Goal: Navigation & Orientation: Understand site structure

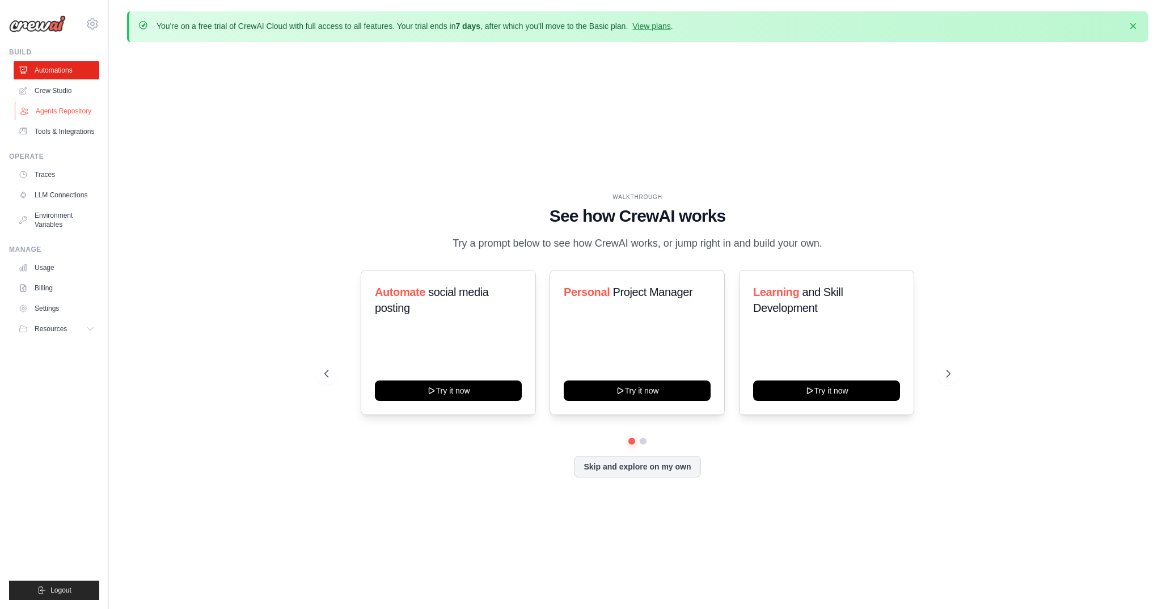
click at [71, 113] on link "Agents Repository" at bounding box center [58, 111] width 86 height 18
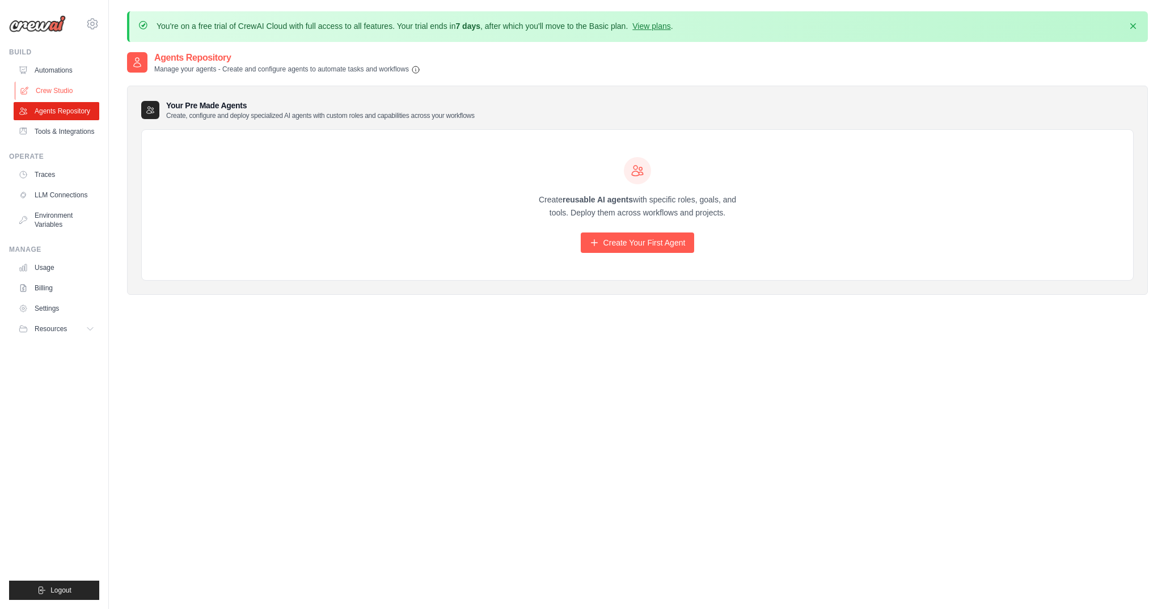
click at [62, 94] on link "Crew Studio" at bounding box center [58, 91] width 86 height 18
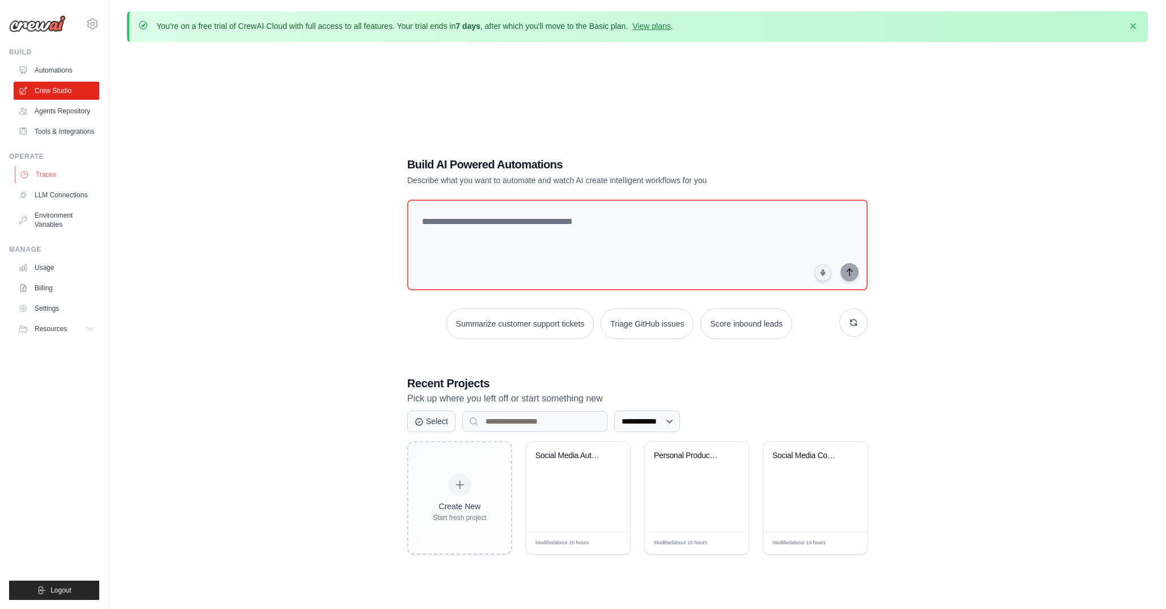
click at [63, 171] on link "Traces" at bounding box center [58, 175] width 86 height 18
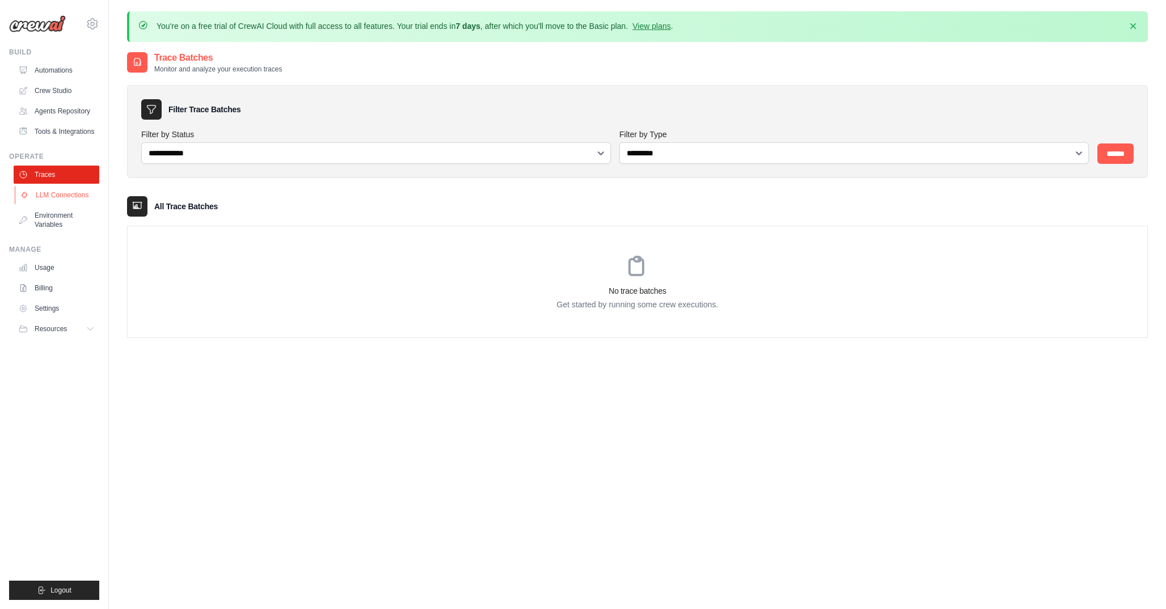
click at [70, 201] on link "LLM Connections" at bounding box center [58, 195] width 86 height 18
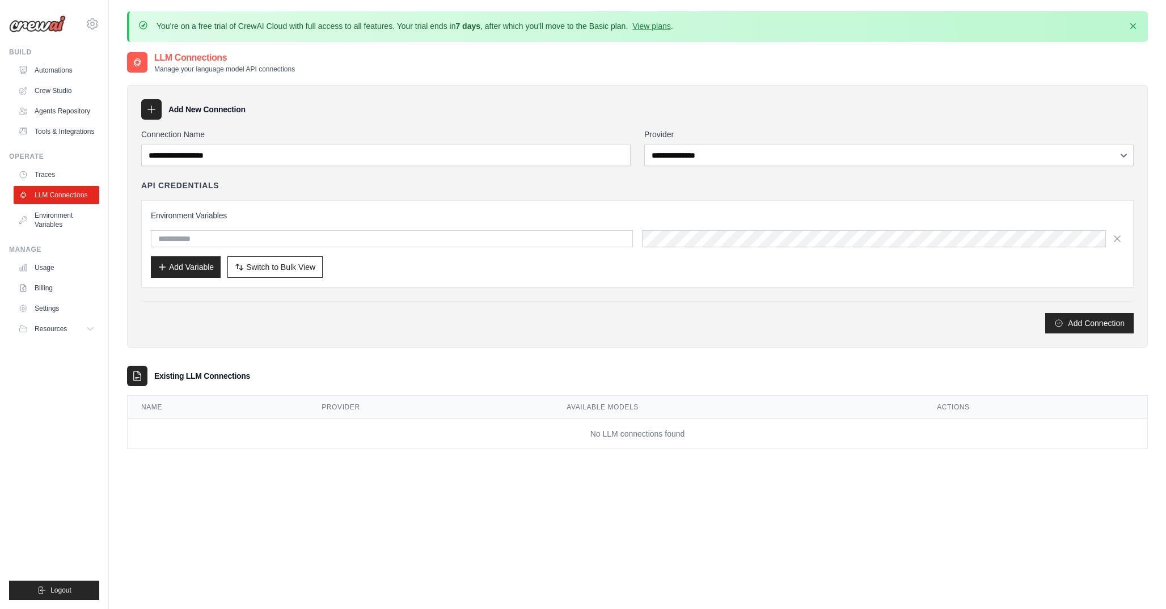
scroll to position [62, 0]
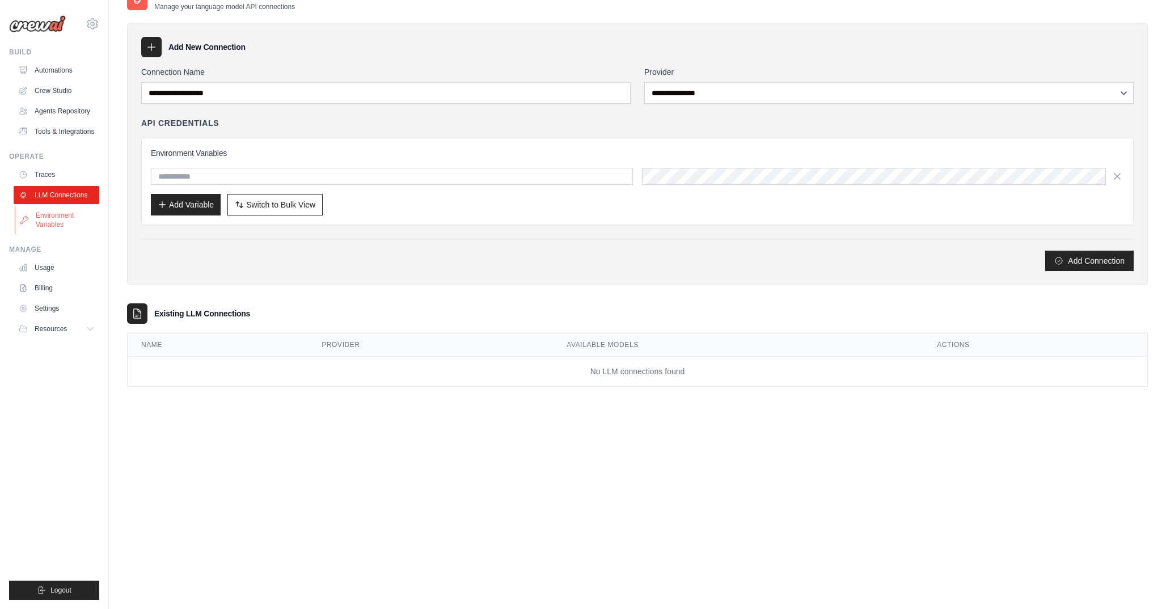
click at [56, 219] on link "Environment Variables" at bounding box center [58, 219] width 86 height 27
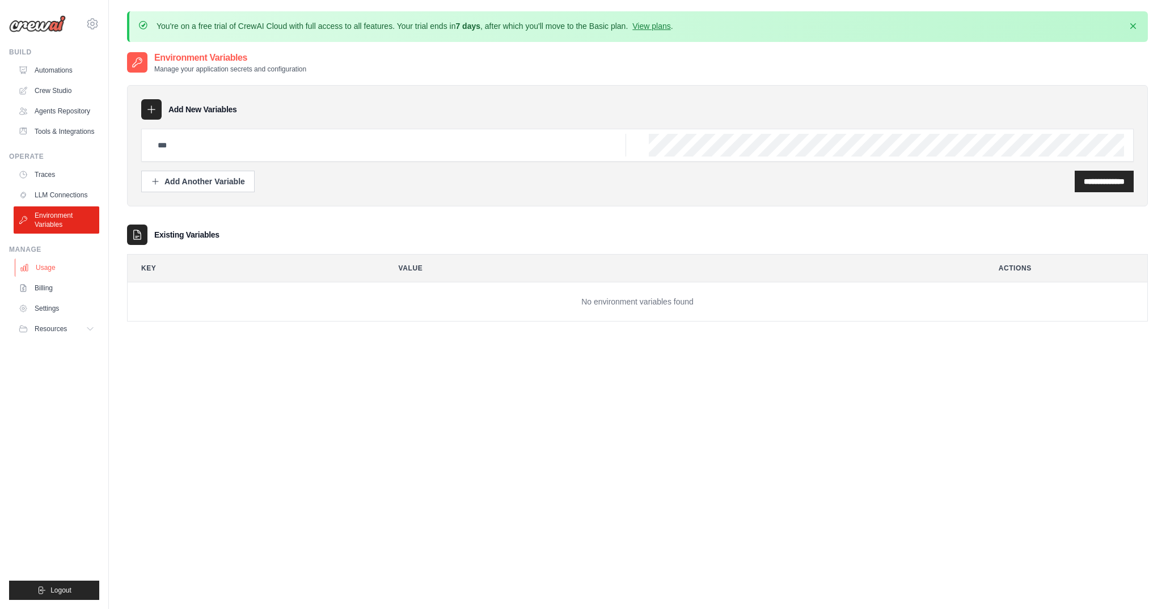
click at [62, 264] on link "Usage" at bounding box center [58, 268] width 86 height 18
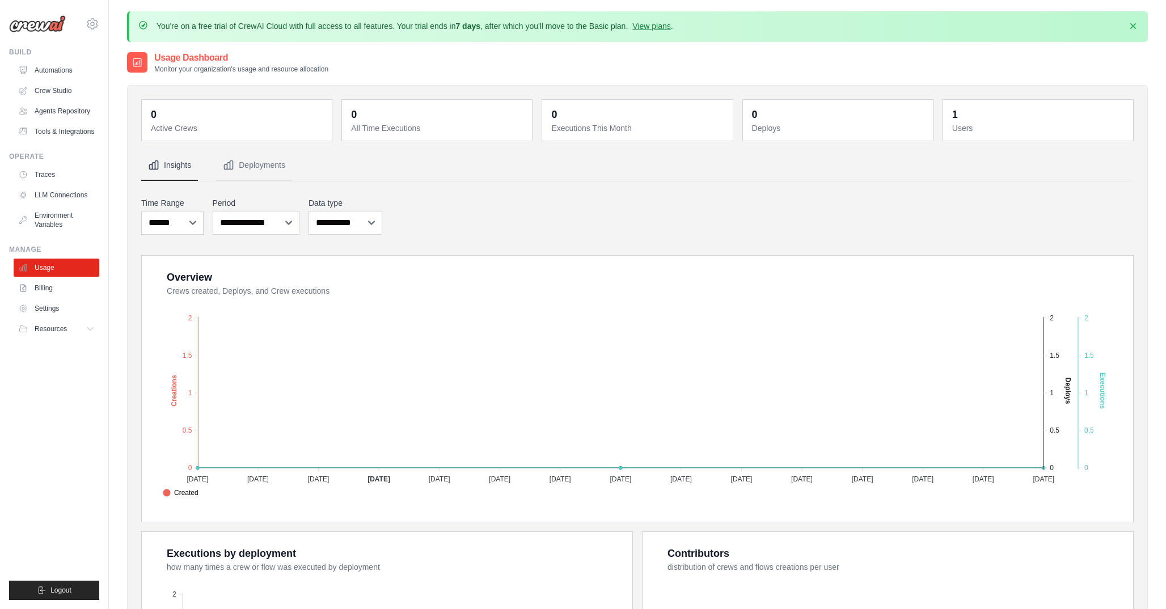
click at [68, 45] on div "sogsagim@gmail.com Settings Build Automations" at bounding box center [54, 304] width 109 height 609
click at [52, 27] on img at bounding box center [37, 23] width 57 height 17
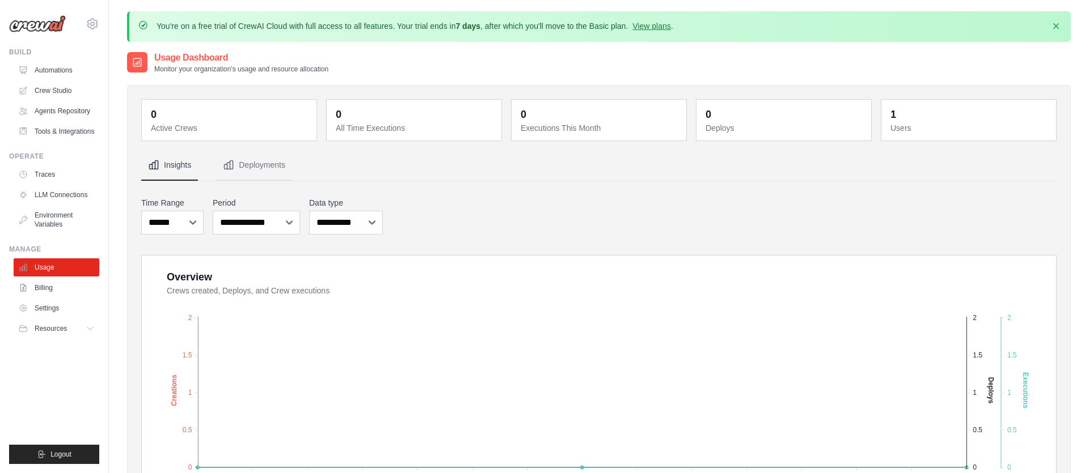
click at [731, 206] on div "**********" at bounding box center [598, 216] width 915 height 42
click at [727, 204] on div "**********" at bounding box center [598, 216] width 915 height 42
click at [49, 70] on link "Automations" at bounding box center [58, 70] width 86 height 18
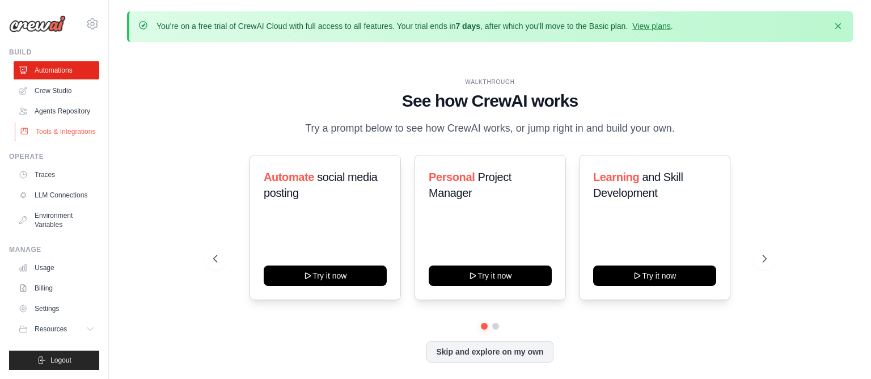
click at [69, 126] on link "Tools & Integrations" at bounding box center [58, 131] width 86 height 18
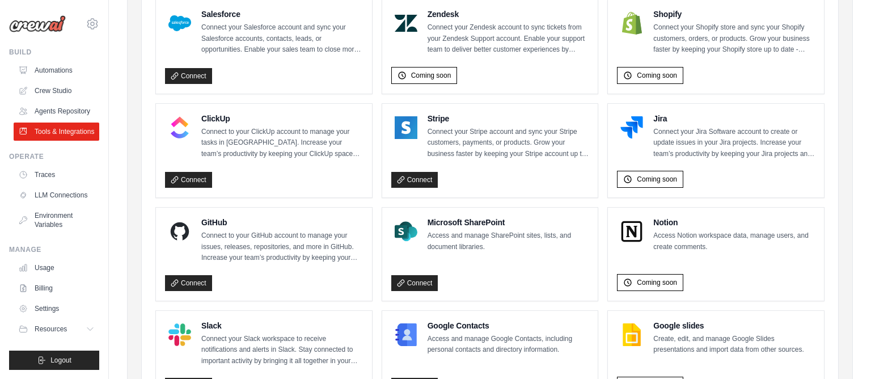
scroll to position [599, 0]
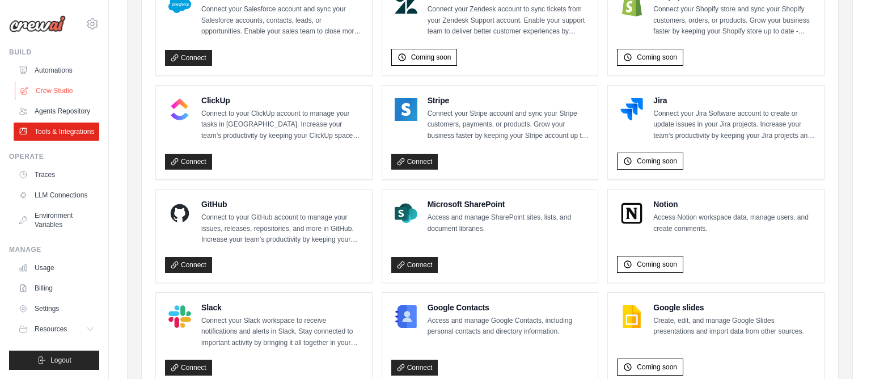
click at [62, 91] on link "Crew Studio" at bounding box center [58, 91] width 86 height 18
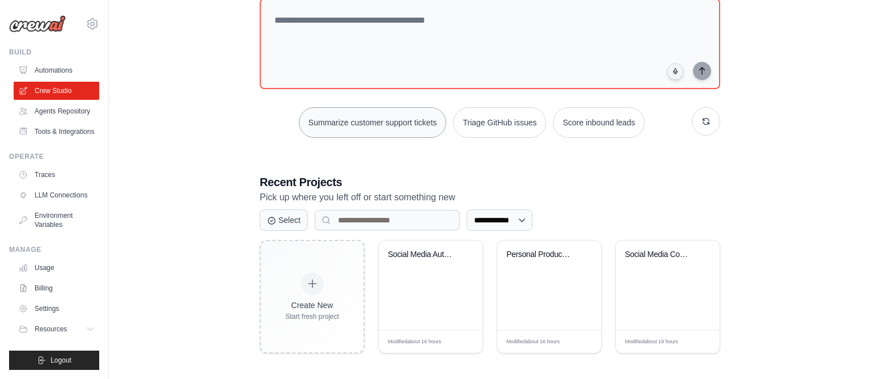
scroll to position [118, 0]
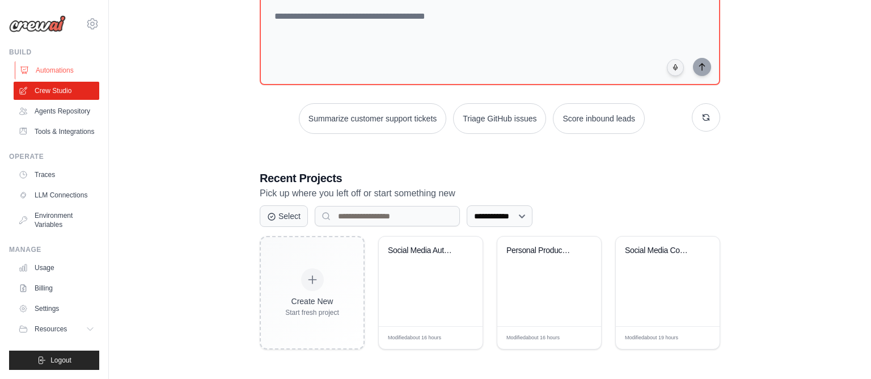
click at [54, 73] on link "Automations" at bounding box center [58, 70] width 86 height 18
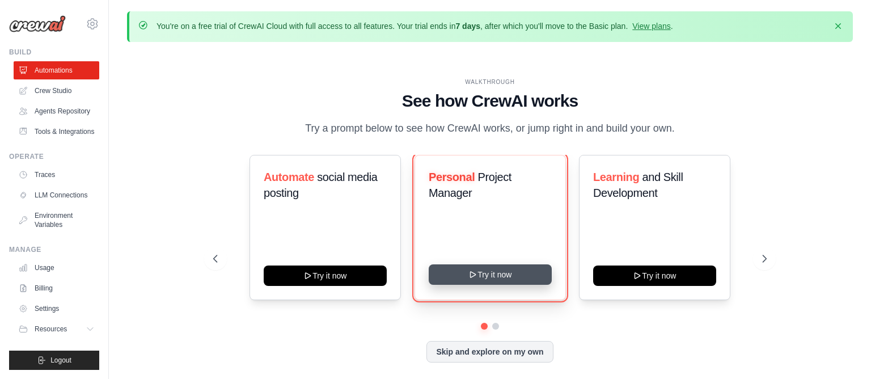
click at [476, 269] on button "Try it now" at bounding box center [490, 274] width 123 height 20
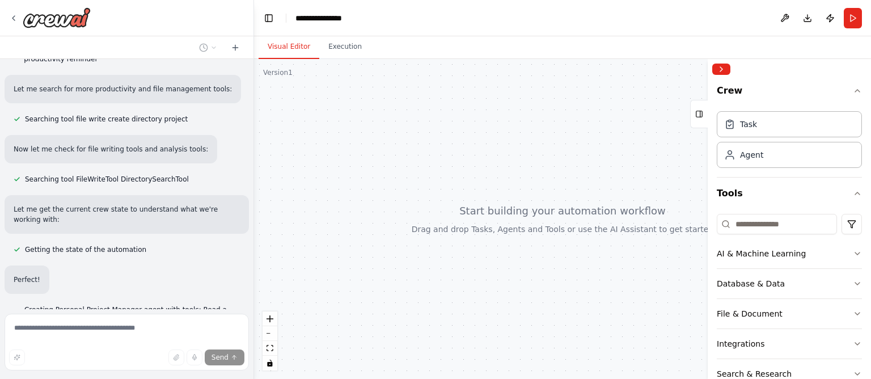
scroll to position [264, 0]
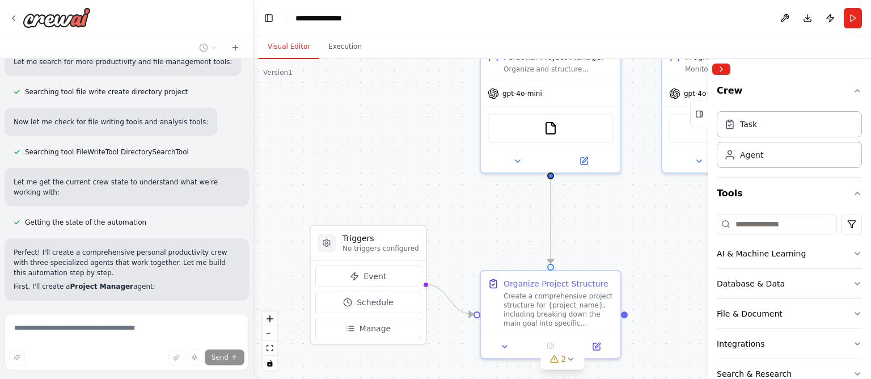
drag, startPoint x: 410, startPoint y: 190, endPoint x: 409, endPoint y: 118, distance: 72.6
click at [409, 118] on div ".deletable-edge-delete-btn { width: 20px; height: 20px; border: 0px solid #ffff…" at bounding box center [562, 219] width 617 height 320
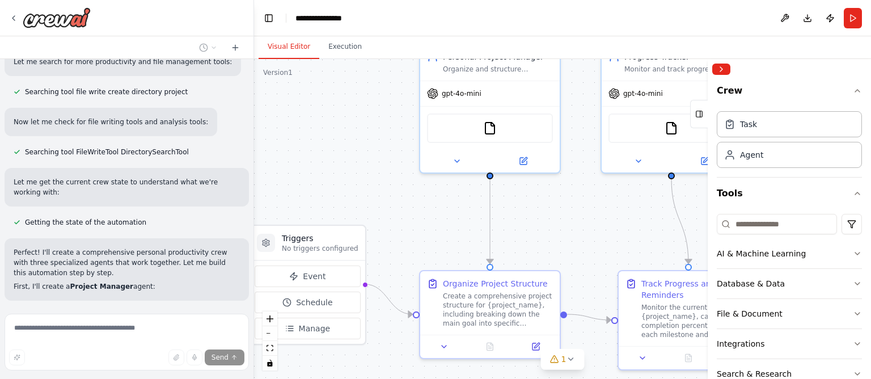
drag, startPoint x: 409, startPoint y: 118, endPoint x: 349, endPoint y: 118, distance: 60.7
click at [349, 118] on div ".deletable-edge-delete-btn { width: 20px; height: 20px; border: 0px solid #ffff…" at bounding box center [562, 219] width 617 height 320
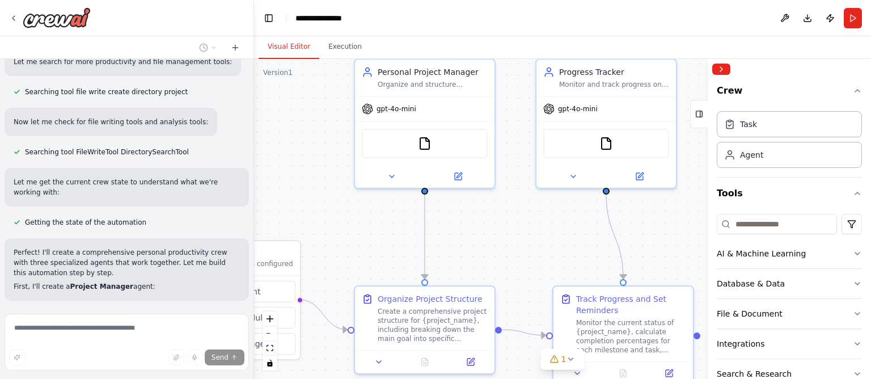
drag, startPoint x: 586, startPoint y: 234, endPoint x: 520, endPoint y: 249, distance: 67.0
click at [520, 249] on div ".deletable-edge-delete-btn { width: 20px; height: 20px; border: 0px solid #ffff…" at bounding box center [562, 219] width 617 height 320
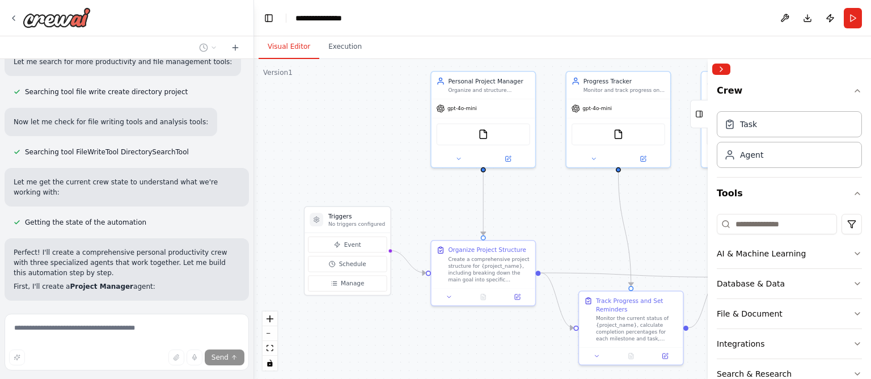
drag, startPoint x: 520, startPoint y: 249, endPoint x: 554, endPoint y: 213, distance: 49.7
click at [554, 213] on div ".deletable-edge-delete-btn { width: 20px; height: 20px; border: 0px solid #ffff…" at bounding box center [562, 219] width 617 height 320
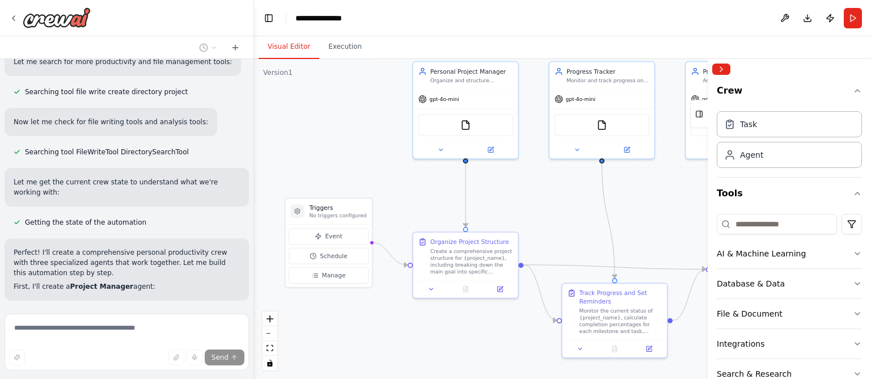
drag, startPoint x: 554, startPoint y: 213, endPoint x: 537, endPoint y: 205, distance: 19.0
click at [537, 205] on div ".deletable-edge-delete-btn { width: 20px; height: 20px; border: 0px solid #ffff…" at bounding box center [562, 219] width 617 height 320
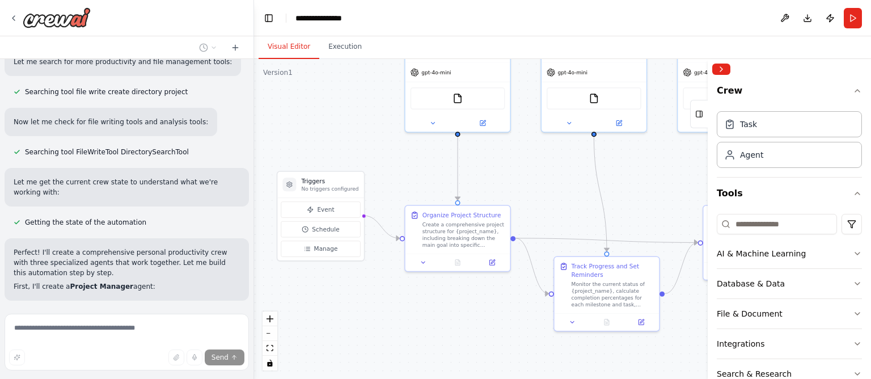
drag, startPoint x: 583, startPoint y: 224, endPoint x: 575, endPoint y: 197, distance: 27.8
click at [575, 197] on div ".deletable-edge-delete-btn { width: 20px; height: 20px; border: 0px solid #ffff…" at bounding box center [562, 219] width 617 height 320
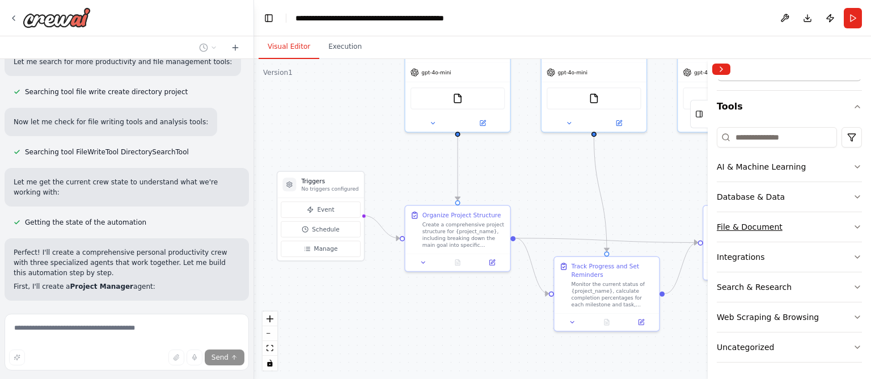
click at [759, 232] on button "File & Document" at bounding box center [789, 226] width 145 height 29
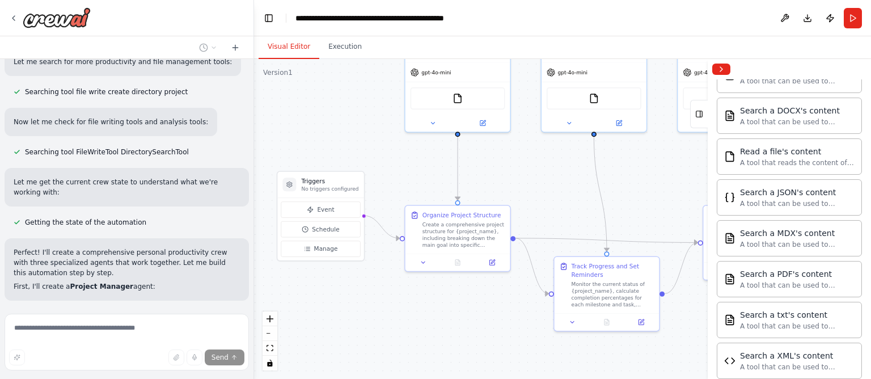
scroll to position [421, 0]
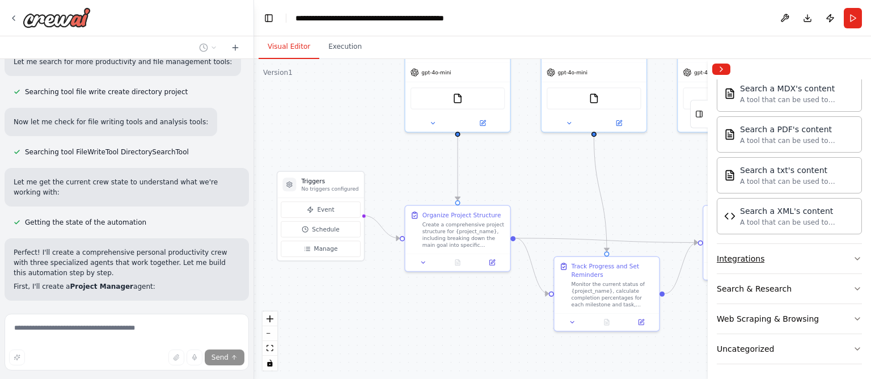
click at [770, 259] on button "Integrations" at bounding box center [789, 258] width 145 height 29
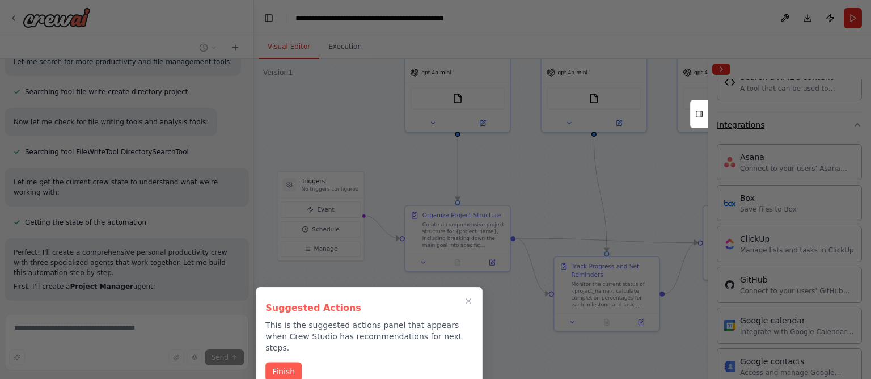
scroll to position [553, 0]
click at [468, 303] on icon "Close walkthrough" at bounding box center [468, 301] width 10 height 10
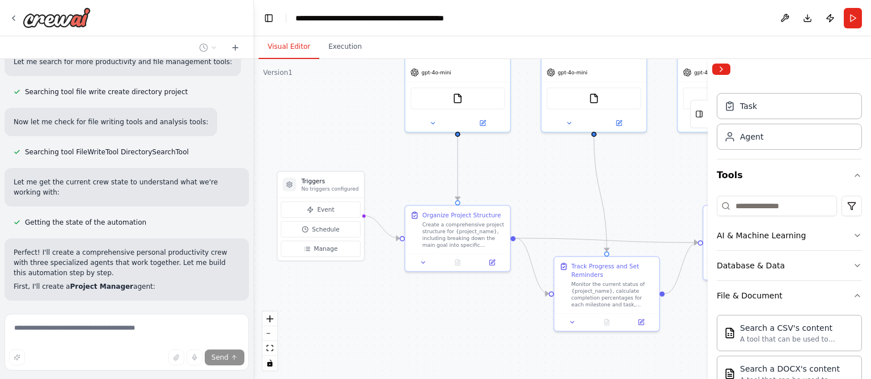
scroll to position [0, 0]
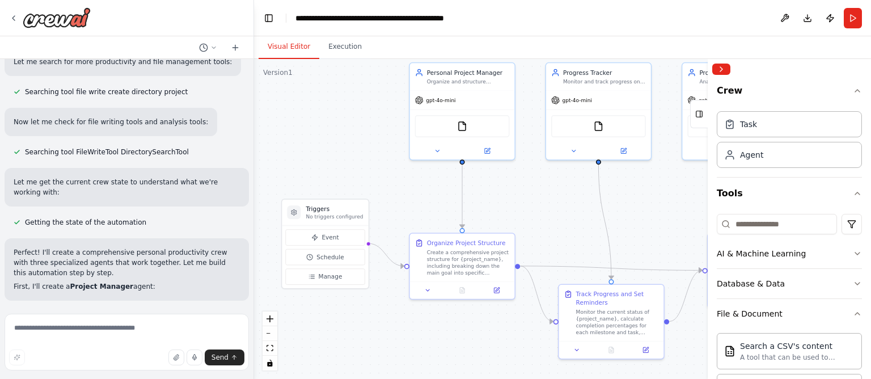
drag, startPoint x: 321, startPoint y: 151, endPoint x: 326, endPoint y: 179, distance: 28.1
click at [326, 179] on div ".deletable-edge-delete-btn { width: 20px; height: 20px; border: 0px solid #ffff…" at bounding box center [562, 219] width 617 height 320
click at [13, 17] on icon at bounding box center [13, 18] width 2 height 5
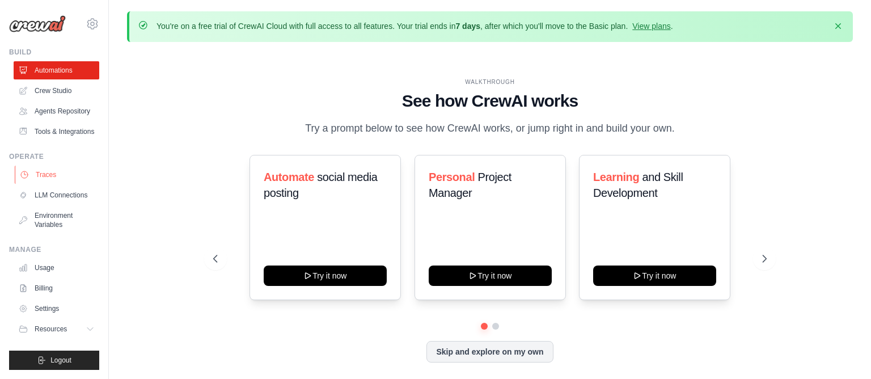
click at [54, 166] on link "Traces" at bounding box center [58, 175] width 86 height 18
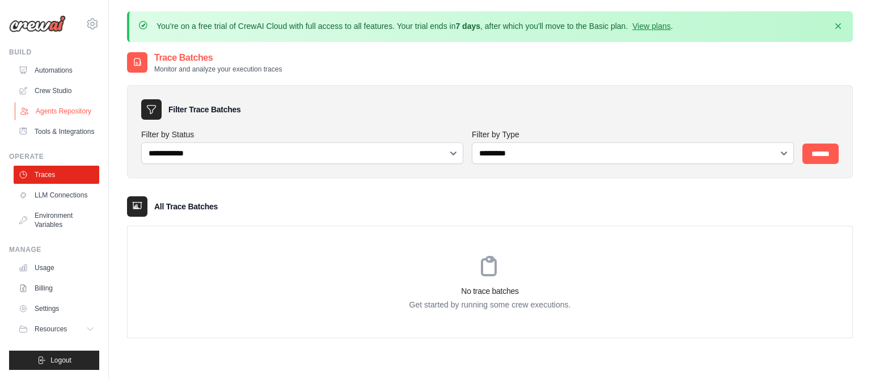
click at [60, 111] on link "Agents Repository" at bounding box center [58, 111] width 86 height 18
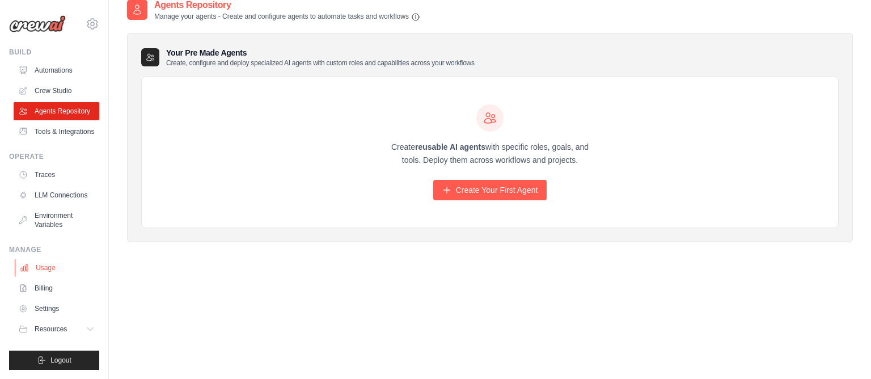
scroll to position [62, 0]
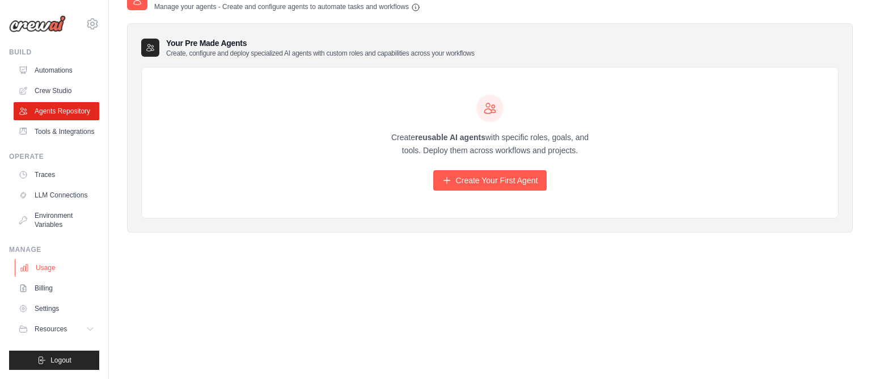
click at [55, 268] on link "Usage" at bounding box center [58, 268] width 86 height 18
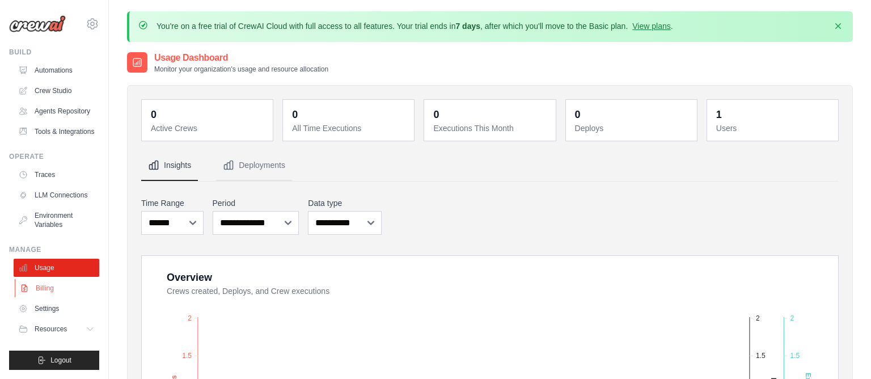
click at [45, 288] on link "Billing" at bounding box center [58, 288] width 86 height 18
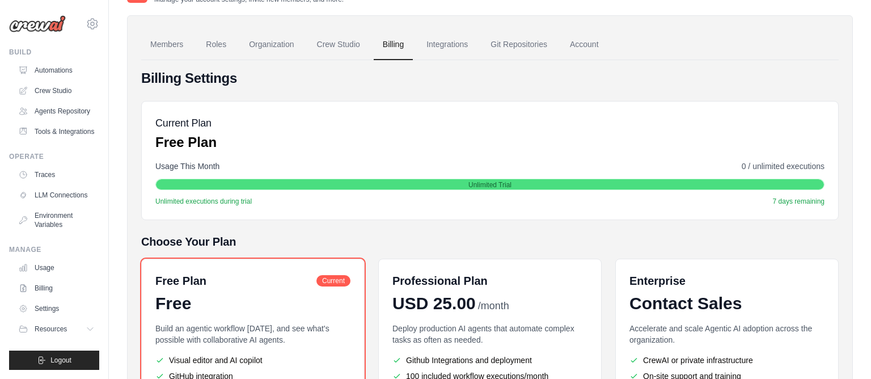
scroll to position [31, 0]
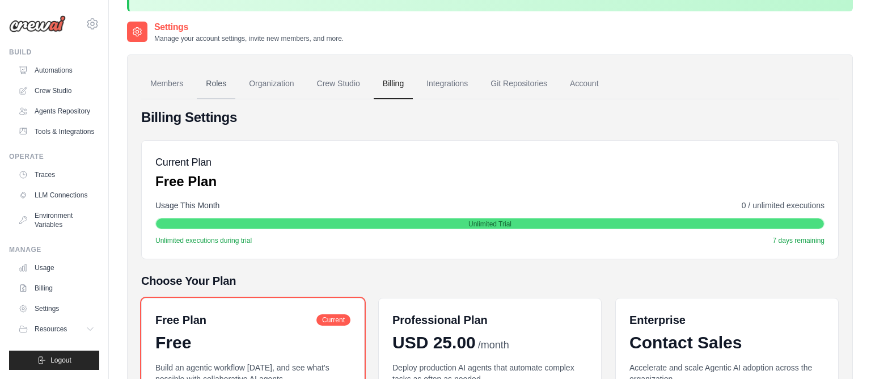
click at [213, 86] on link "Roles" at bounding box center [216, 84] width 39 height 31
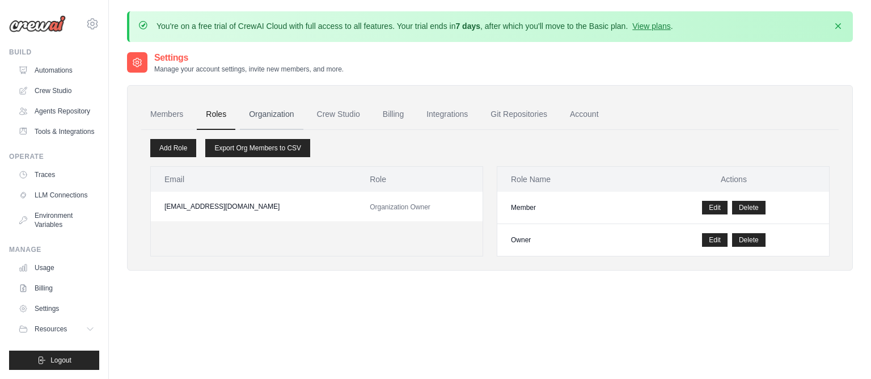
click at [275, 124] on link "Organization" at bounding box center [271, 114] width 63 height 31
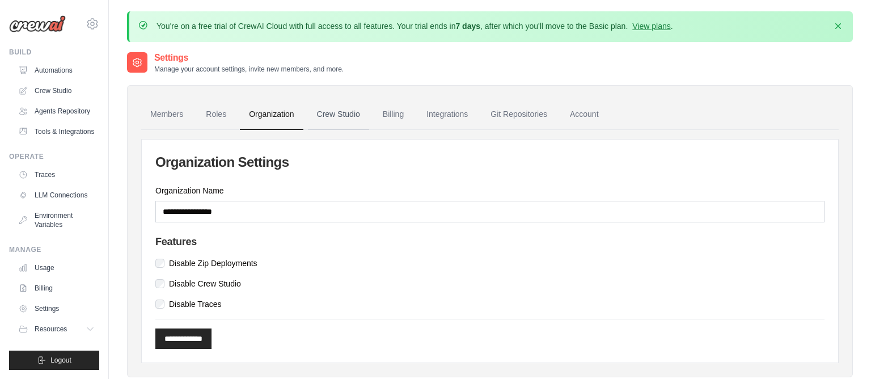
click at [316, 126] on link "Crew Studio" at bounding box center [338, 114] width 61 height 31
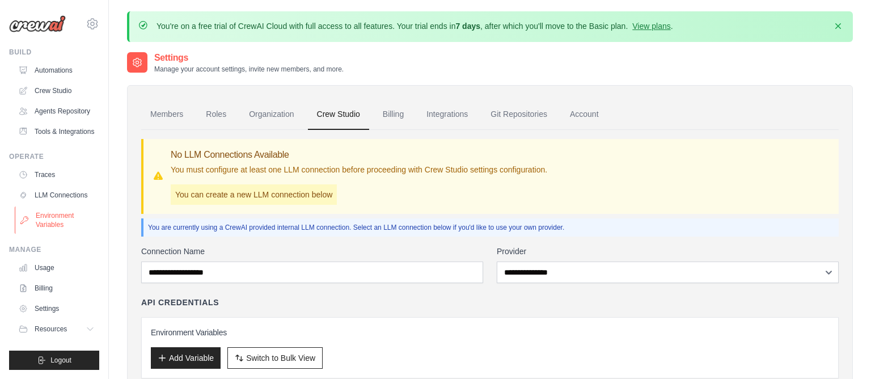
click at [62, 222] on link "Environment Variables" at bounding box center [58, 219] width 86 height 27
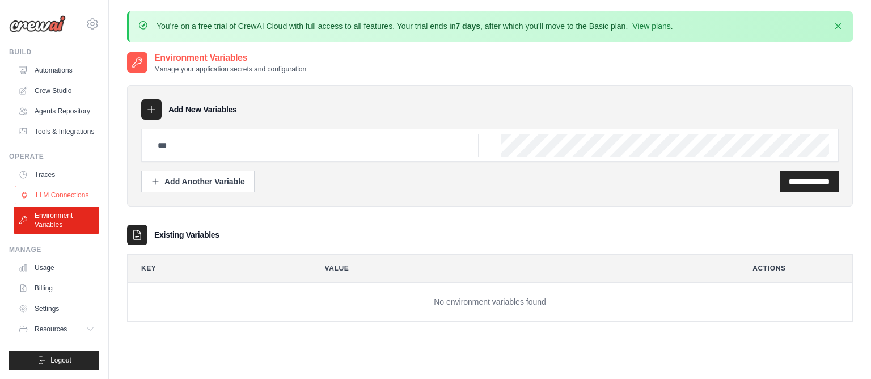
click at [57, 188] on link "LLM Connections" at bounding box center [58, 195] width 86 height 18
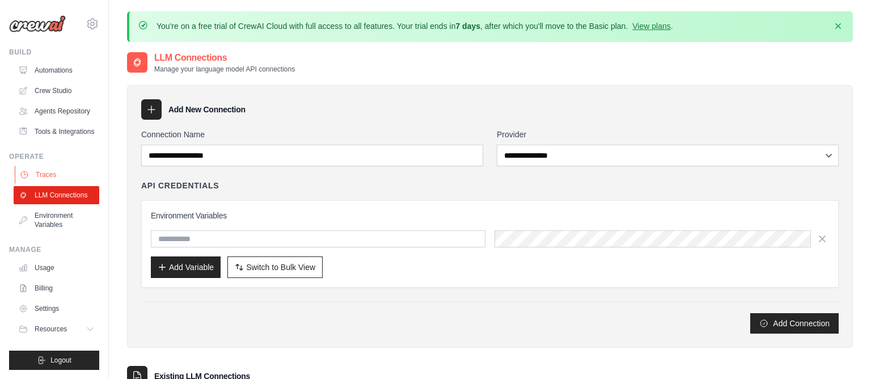
click at [54, 177] on link "Traces" at bounding box center [58, 175] width 86 height 18
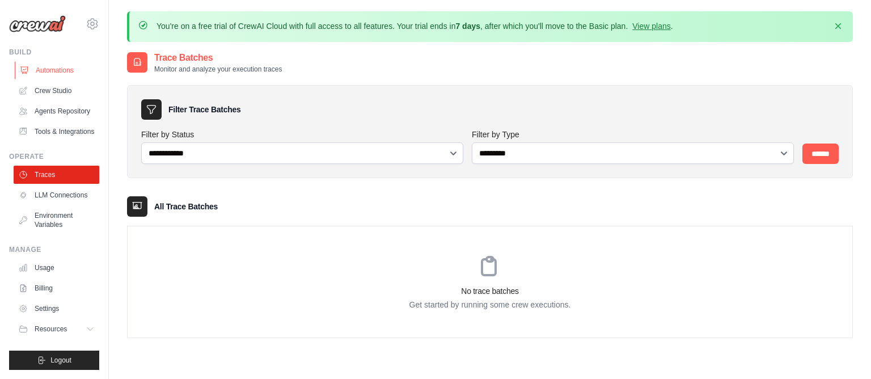
click at [57, 70] on link "Automations" at bounding box center [58, 70] width 86 height 18
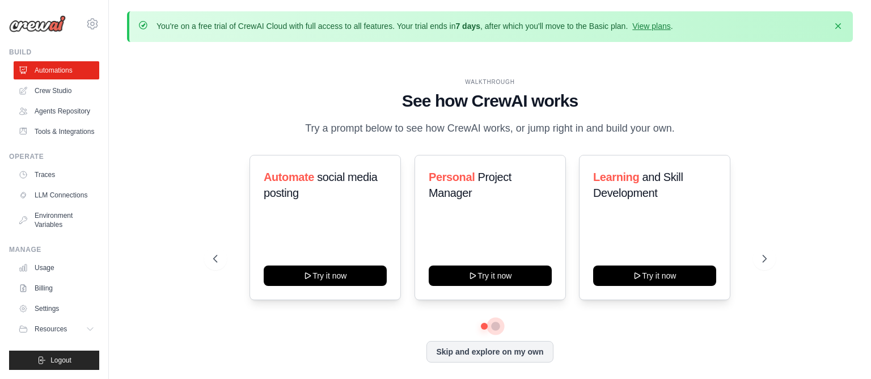
click at [497, 327] on button at bounding box center [495, 325] width 9 height 9
click at [173, 251] on div "WALKTHROUGH See how CrewAI works Try a prompt below to see how CrewAI works, or…" at bounding box center [490, 229] width 726 height 356
click at [70, 126] on link "Tools & Integrations" at bounding box center [58, 131] width 86 height 18
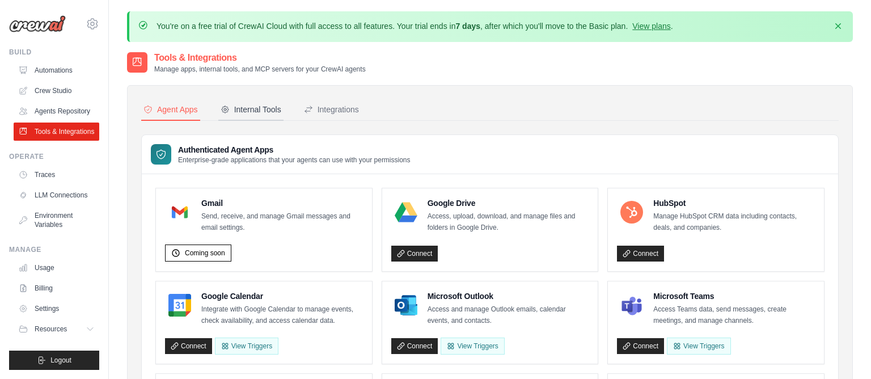
click at [244, 104] on div "Internal Tools" at bounding box center [251, 109] width 61 height 11
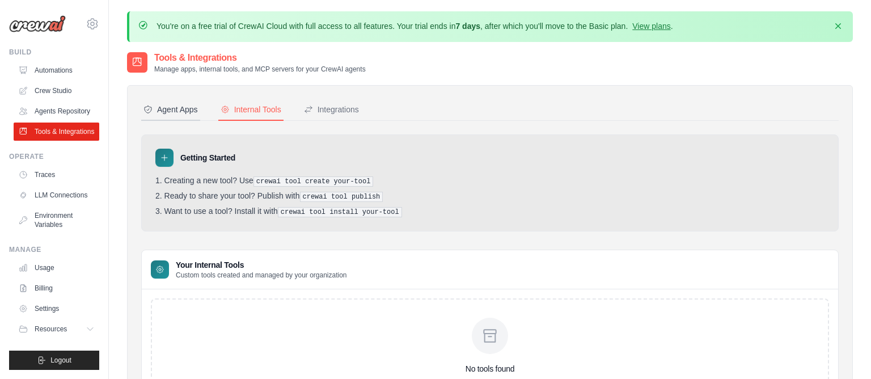
click at [161, 116] on button "Agent Apps" at bounding box center [170, 110] width 59 height 22
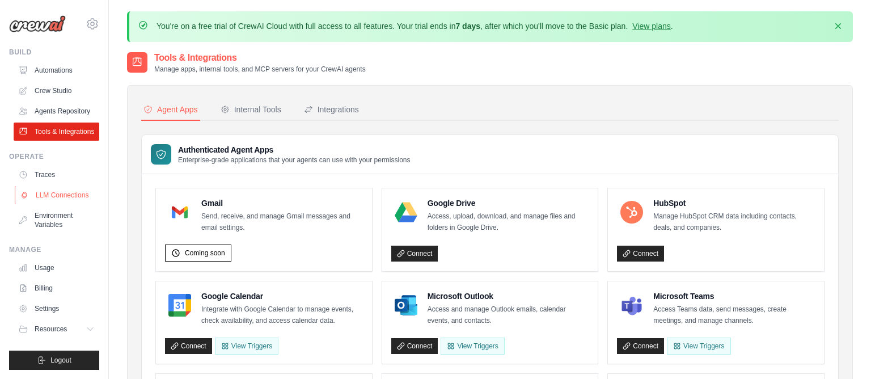
click at [67, 188] on link "LLM Connections" at bounding box center [58, 195] width 86 height 18
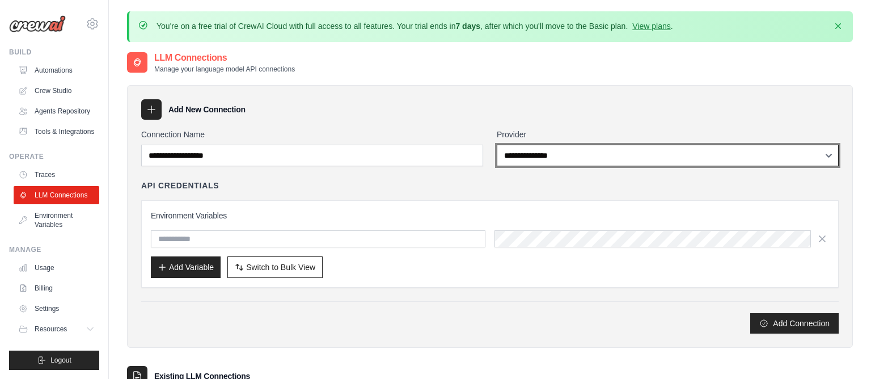
click at [581, 150] on select "**********" at bounding box center [668, 156] width 342 height 22
select select "*****"
click at [497, 145] on select "**********" at bounding box center [668, 156] width 342 height 22
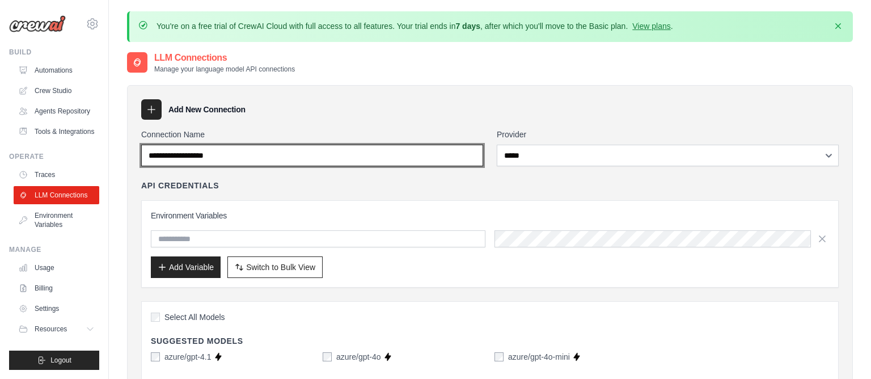
click at [300, 154] on input "Connection Name" at bounding box center [312, 156] width 342 height 22
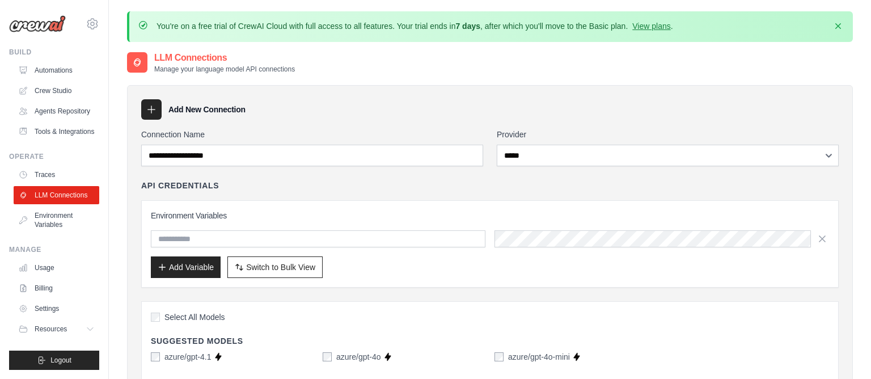
click at [313, 202] on div "Environment Variables Add Variable Switch to Bulk View Switch to Table View" at bounding box center [489, 243] width 697 height 87
click at [54, 325] on span "Resources" at bounding box center [52, 328] width 32 height 9
click at [96, 26] on icon at bounding box center [93, 24] width 14 height 14
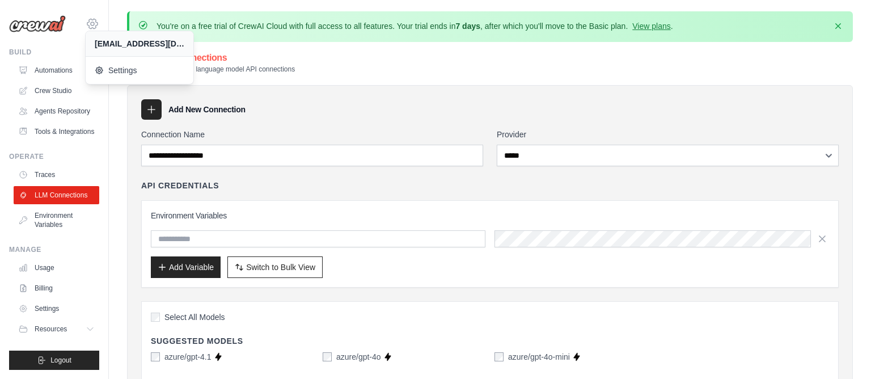
click at [96, 26] on icon at bounding box center [92, 24] width 10 height 10
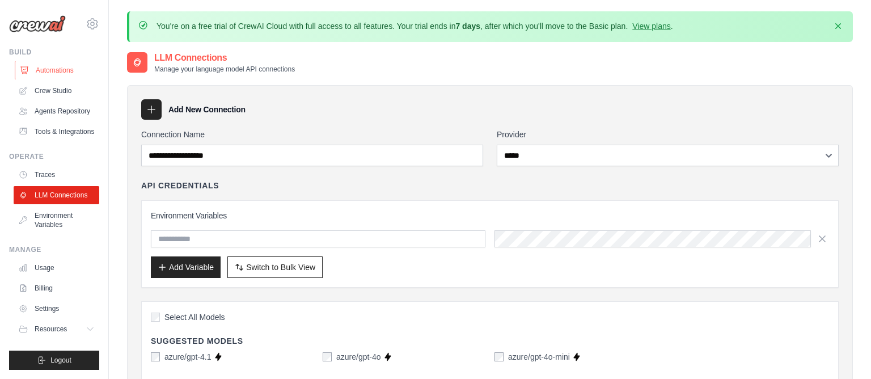
click at [48, 73] on link "Automations" at bounding box center [58, 70] width 86 height 18
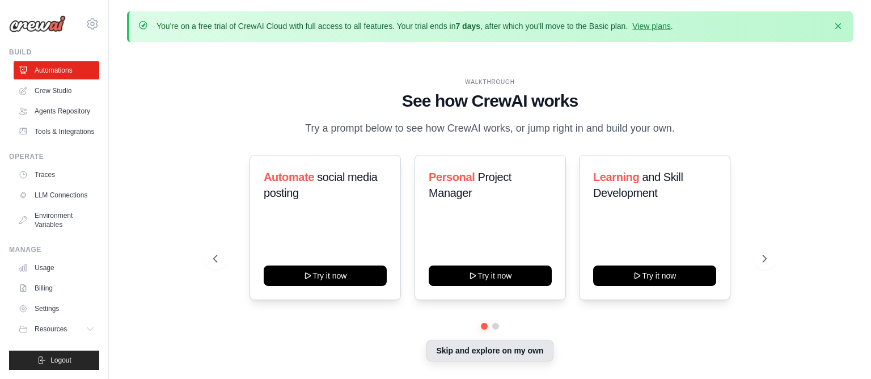
click at [516, 355] on button "Skip and explore on my own" at bounding box center [489, 351] width 126 height 22
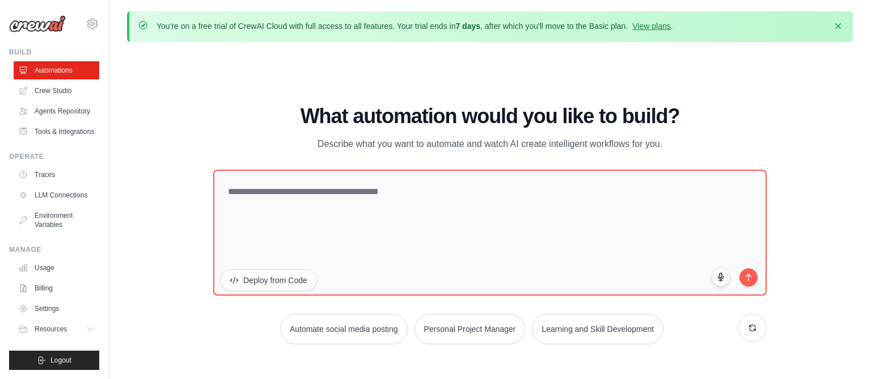
scroll to position [40, 0]
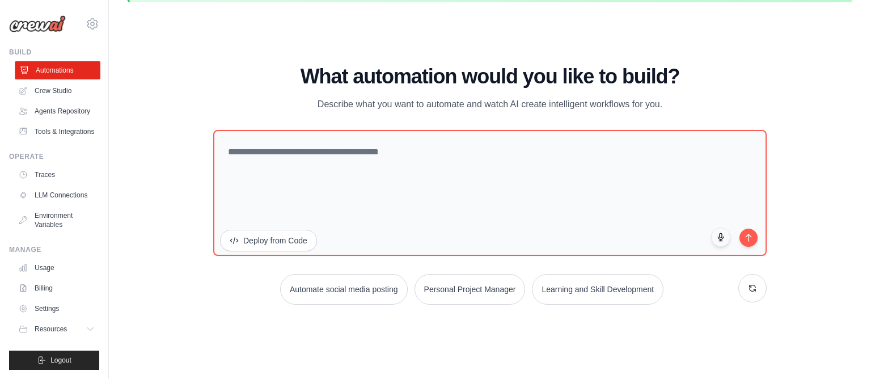
click at [55, 67] on link "Automations" at bounding box center [58, 70] width 86 height 18
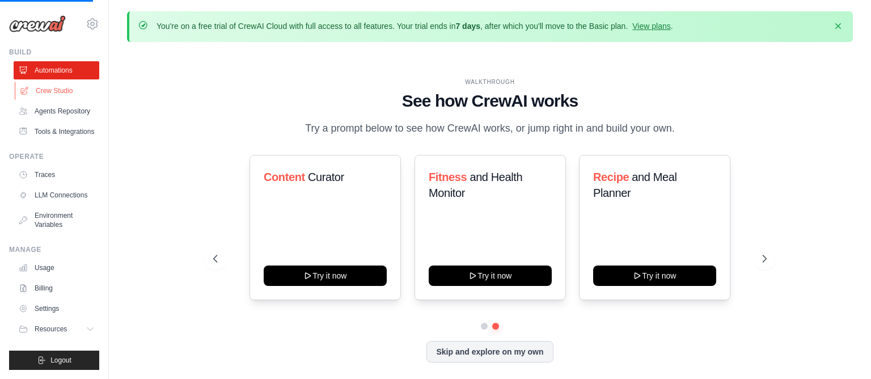
click at [60, 96] on link "Crew Studio" at bounding box center [58, 91] width 86 height 18
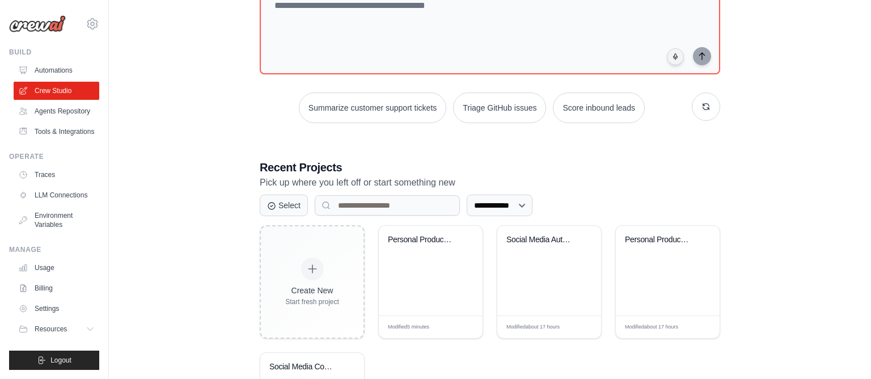
scroll to position [245, 0]
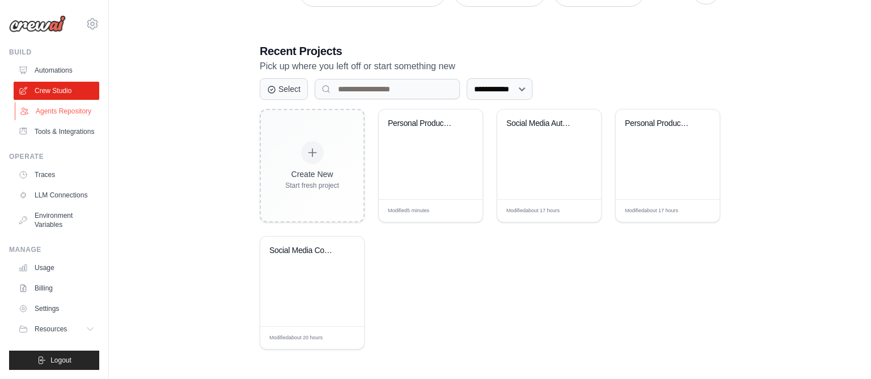
click at [39, 110] on link "Agents Repository" at bounding box center [58, 111] width 86 height 18
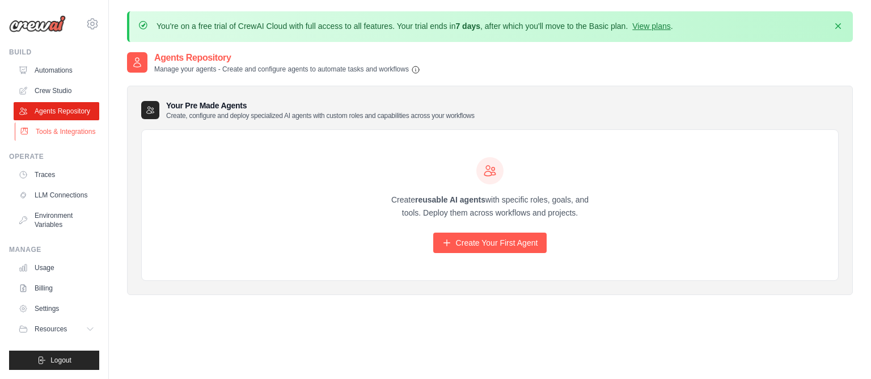
click at [73, 133] on link "Tools & Integrations" at bounding box center [58, 131] width 86 height 18
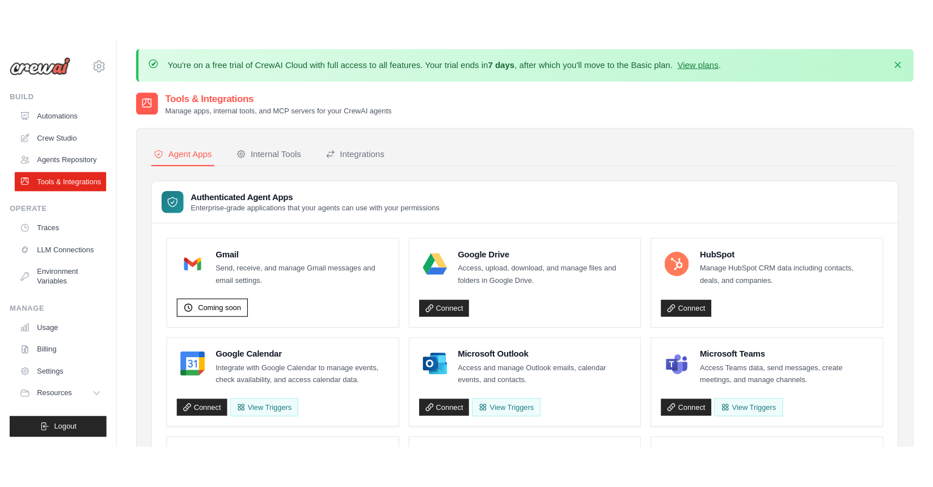
scroll to position [5, 0]
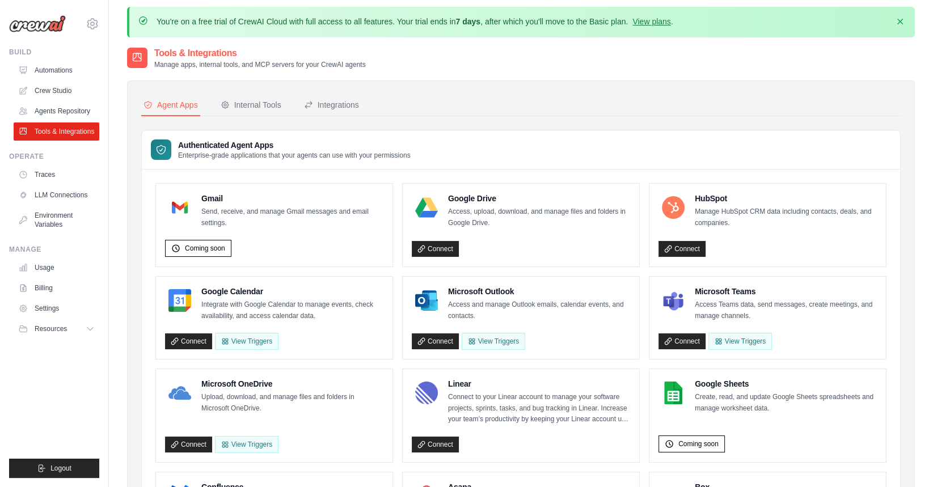
click at [479, 62] on div "Tools & Integrations Manage apps, internal tools, and MCP servers for your Crew…" at bounding box center [520, 57] width 787 height 23
